Goal: Navigation & Orientation: Find specific page/section

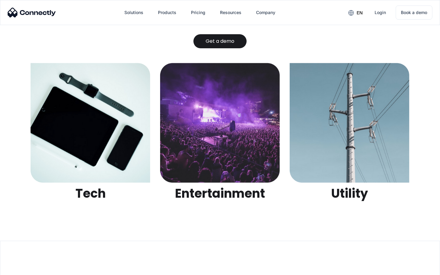
scroll to position [1930, 0]
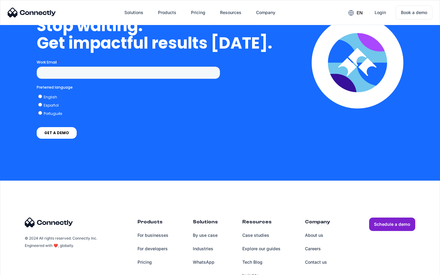
scroll to position [1778, 0]
